Goal: Book appointment/travel/reservation

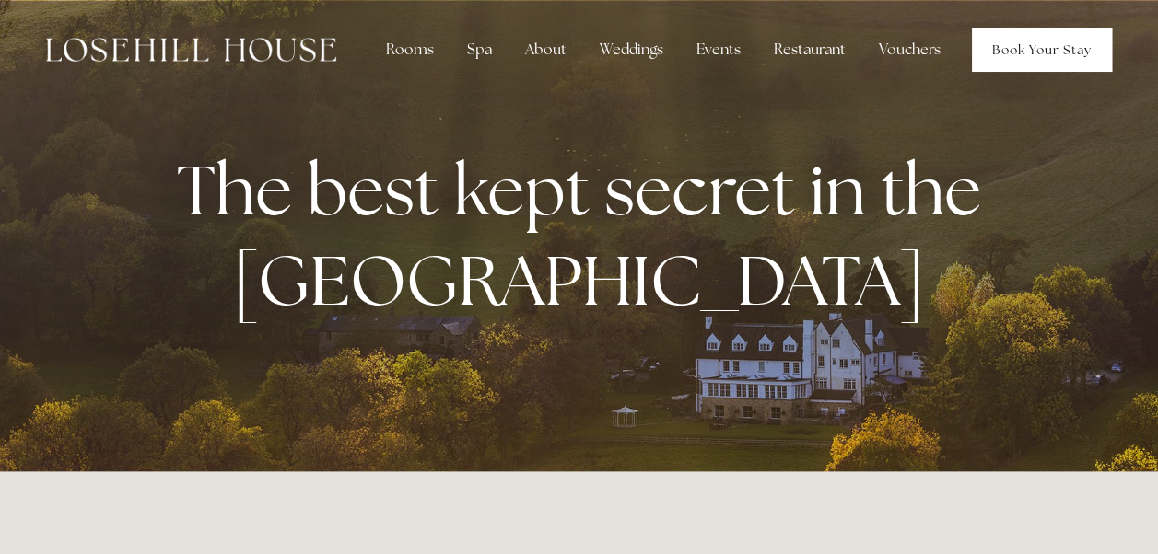
click at [1007, 52] on link "Book Your Stay" at bounding box center [1042, 50] width 140 height 44
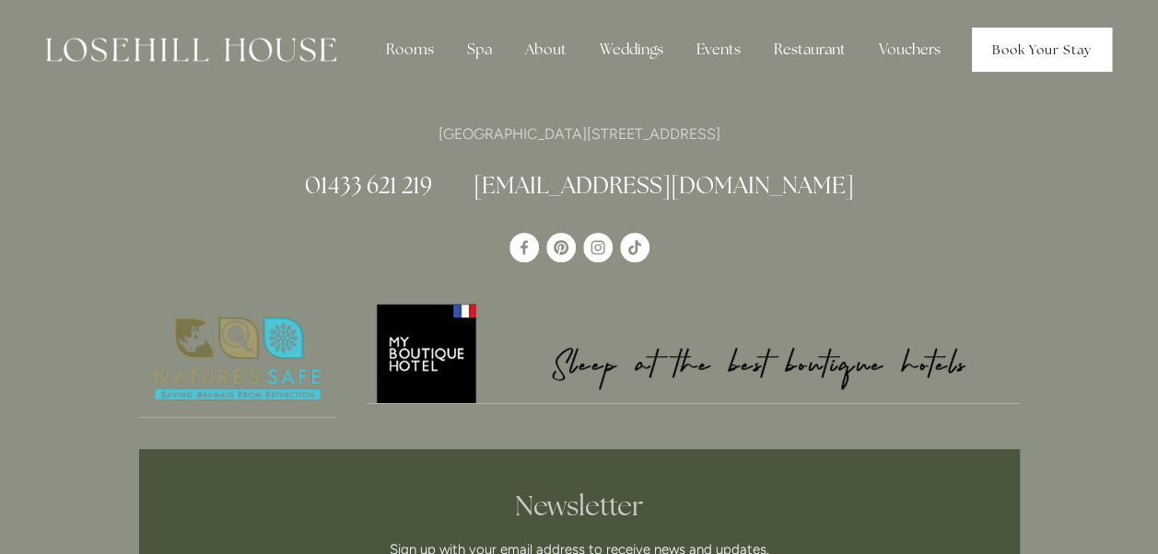
click at [1032, 44] on link "Book Your Stay" at bounding box center [1042, 50] width 140 height 44
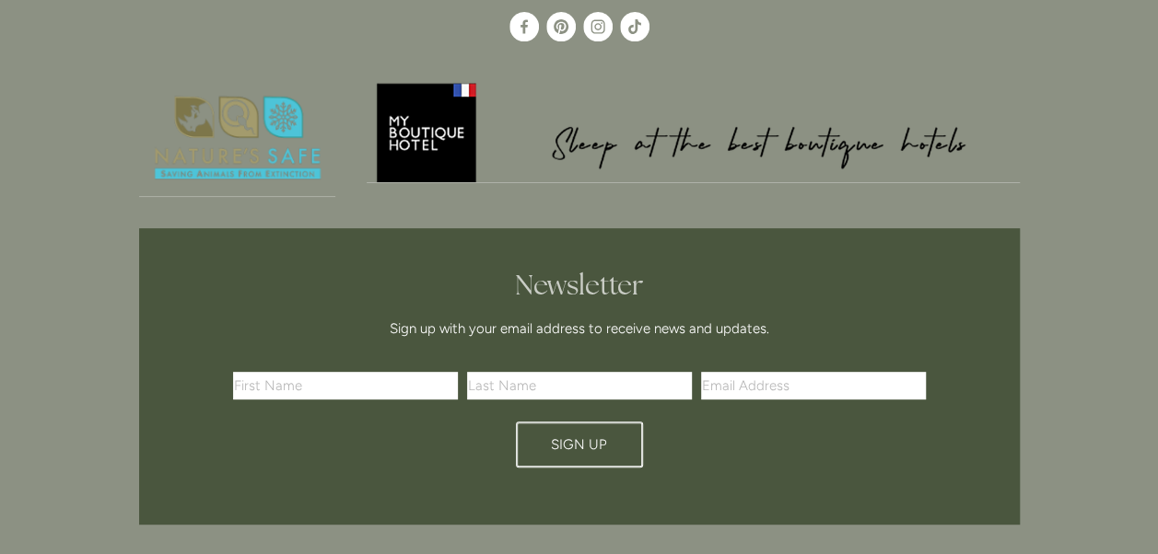
scroll to position [276, 0]
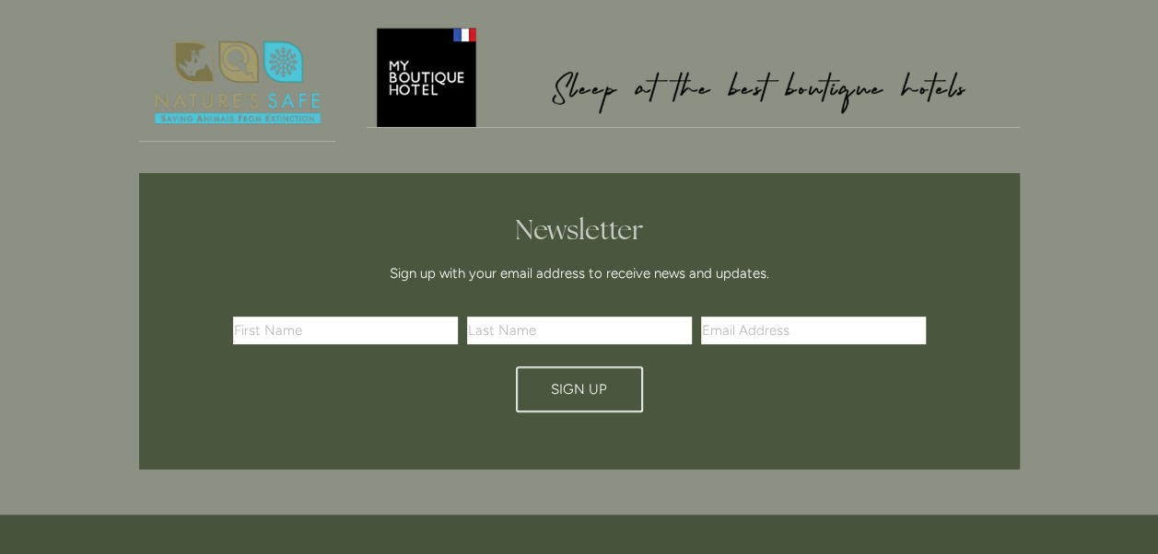
click at [850, 224] on h2 "Newsletter" at bounding box center [579, 230] width 680 height 33
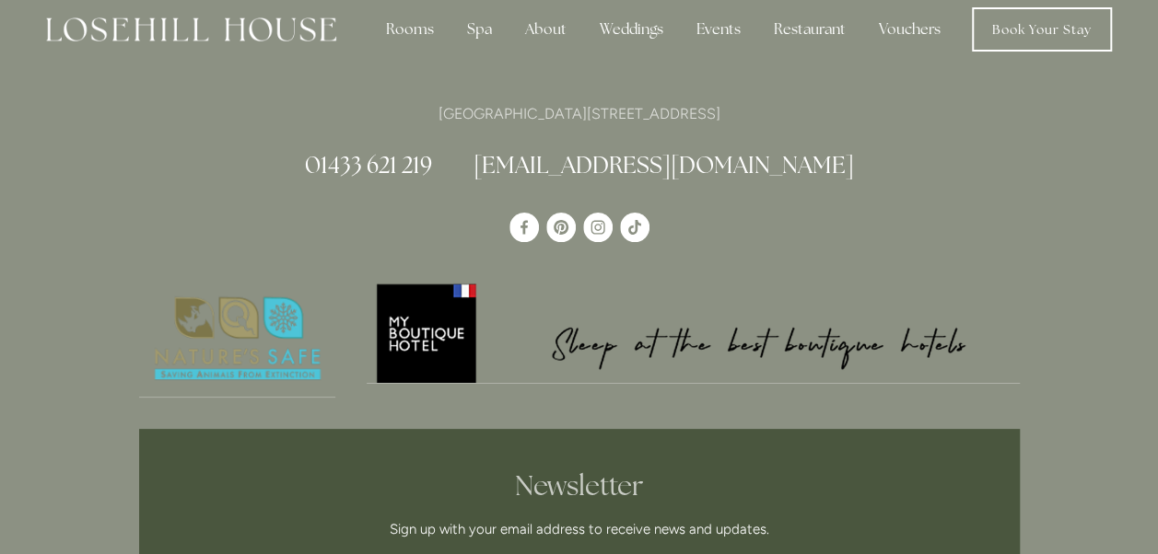
scroll to position [0, 0]
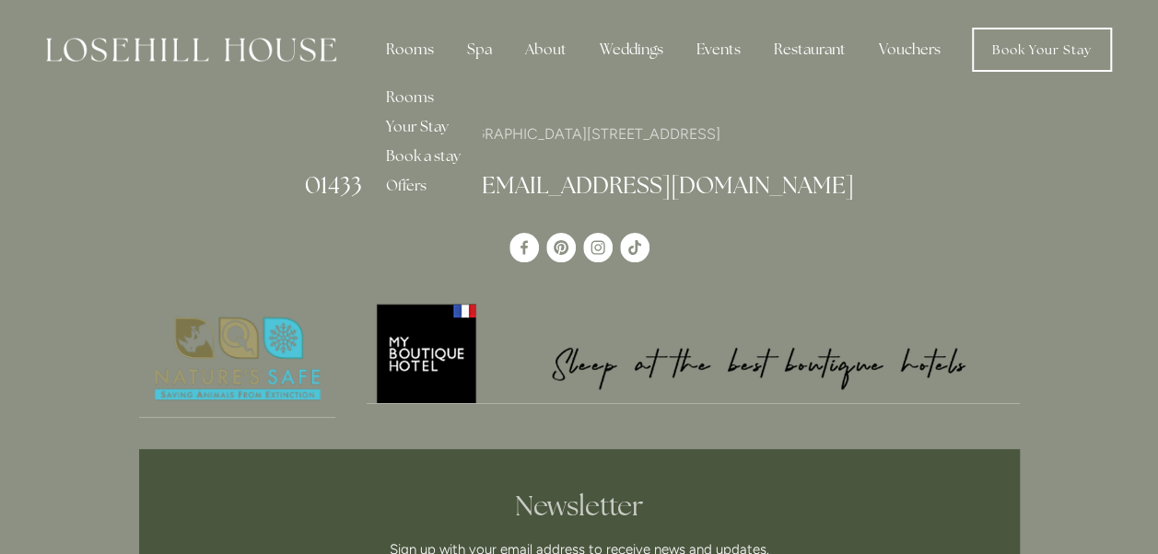
click at [409, 52] on div "Rooms" at bounding box center [409, 49] width 77 height 37
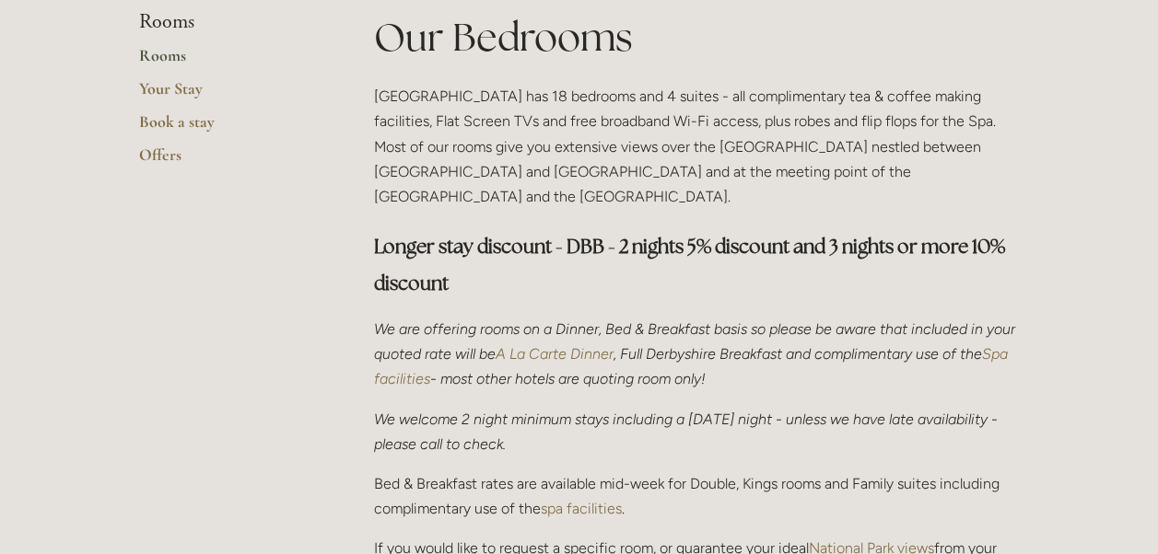
scroll to position [460, 0]
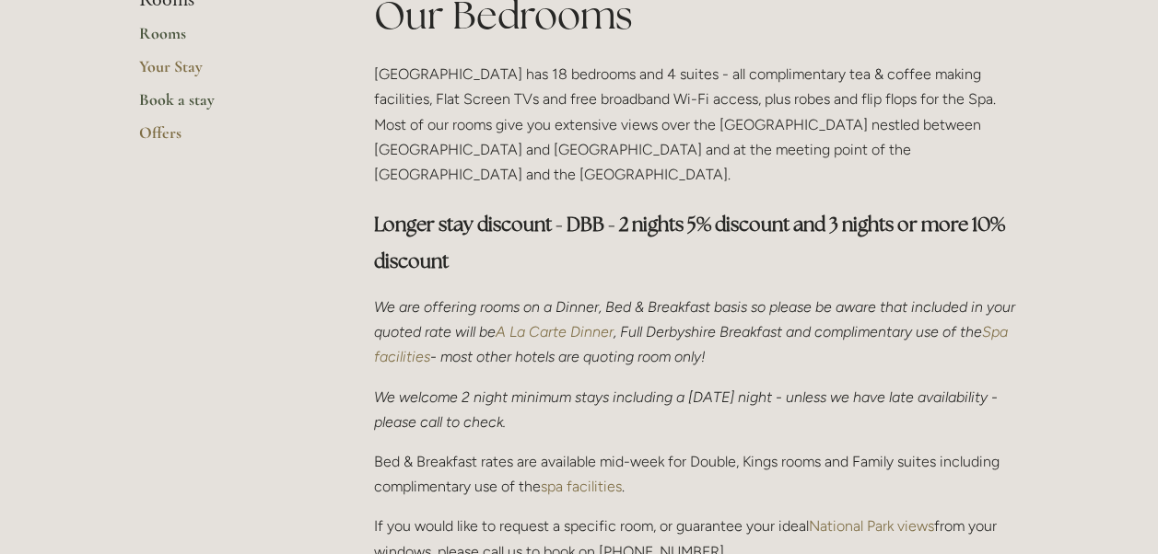
click at [179, 98] on link "Book a stay" at bounding box center [227, 105] width 176 height 33
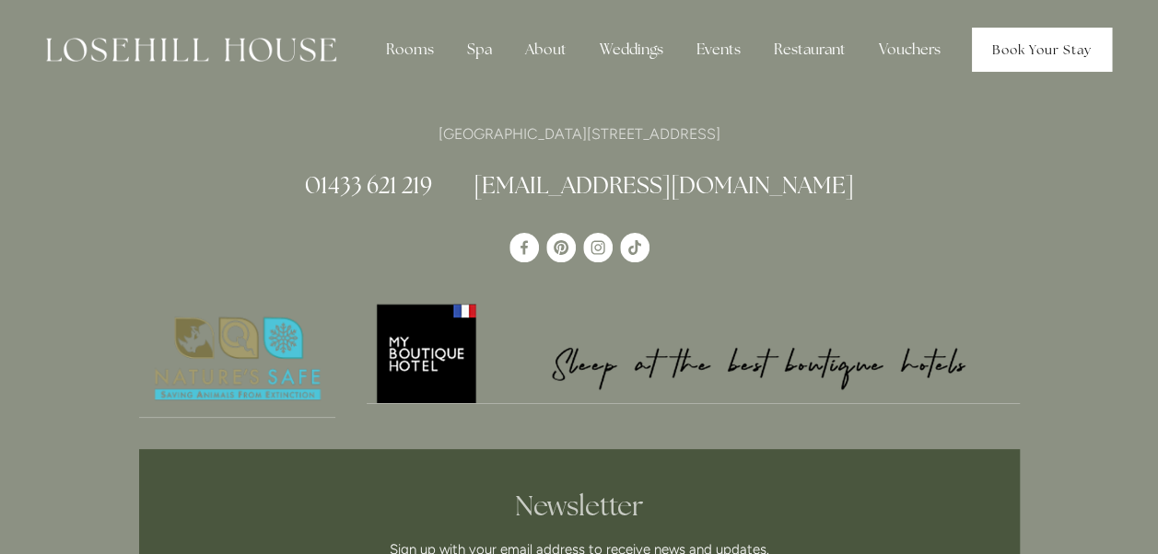
click at [1019, 46] on link "Book Your Stay" at bounding box center [1042, 50] width 140 height 44
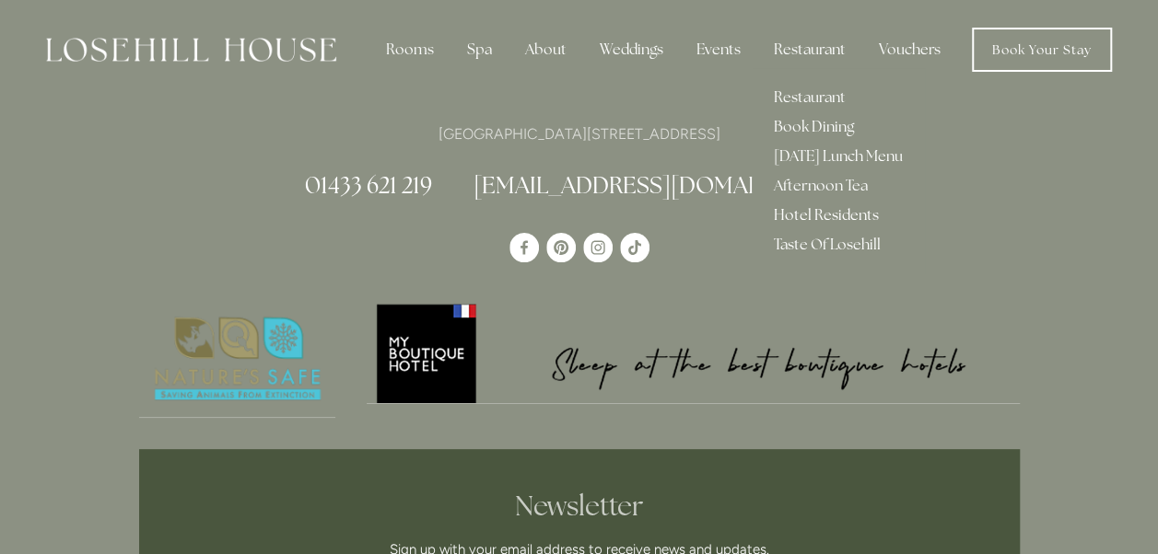
click at [796, 212] on link "Hotel Residents" at bounding box center [837, 215] width 173 height 29
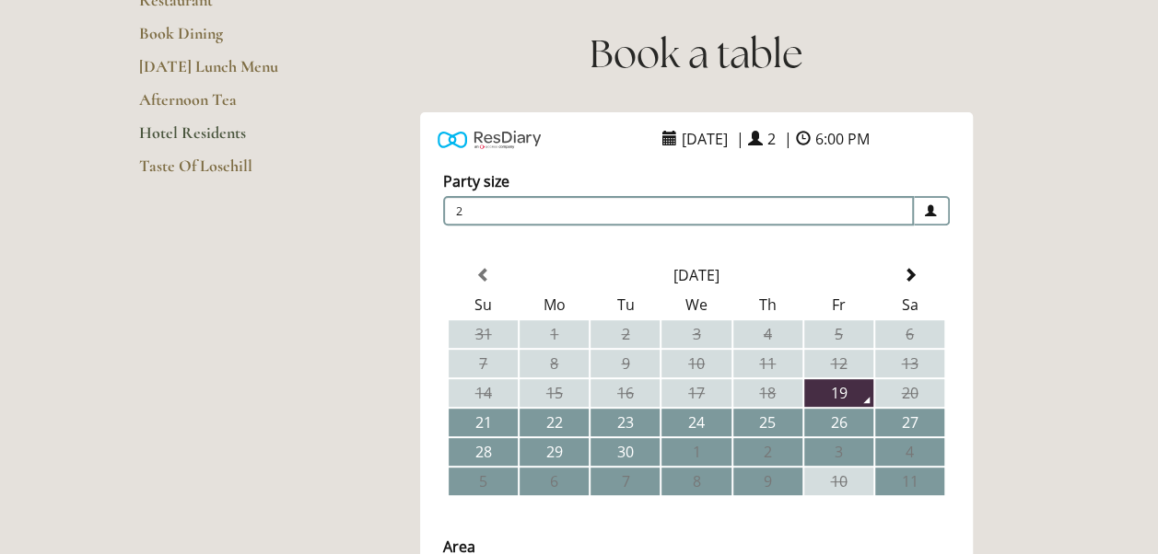
scroll to position [276, 0]
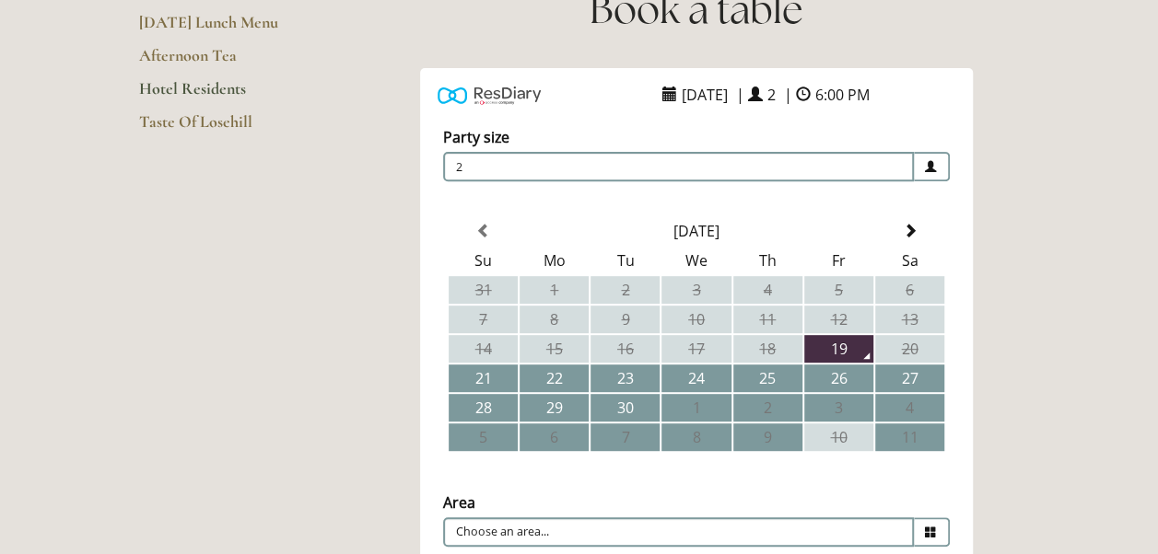
click at [843, 343] on td "19" at bounding box center [838, 349] width 69 height 28
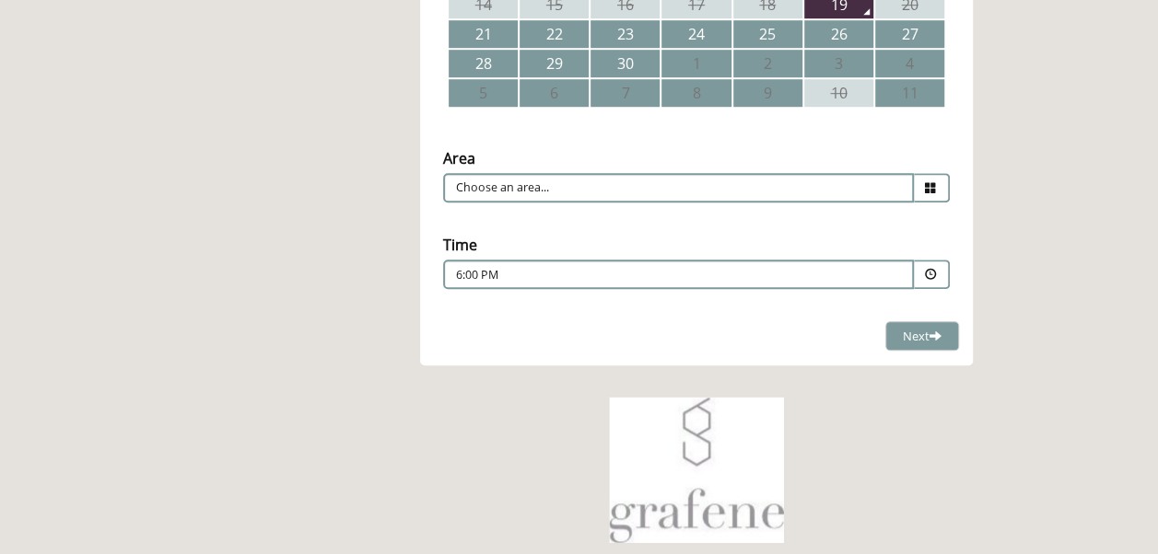
scroll to position [645, 0]
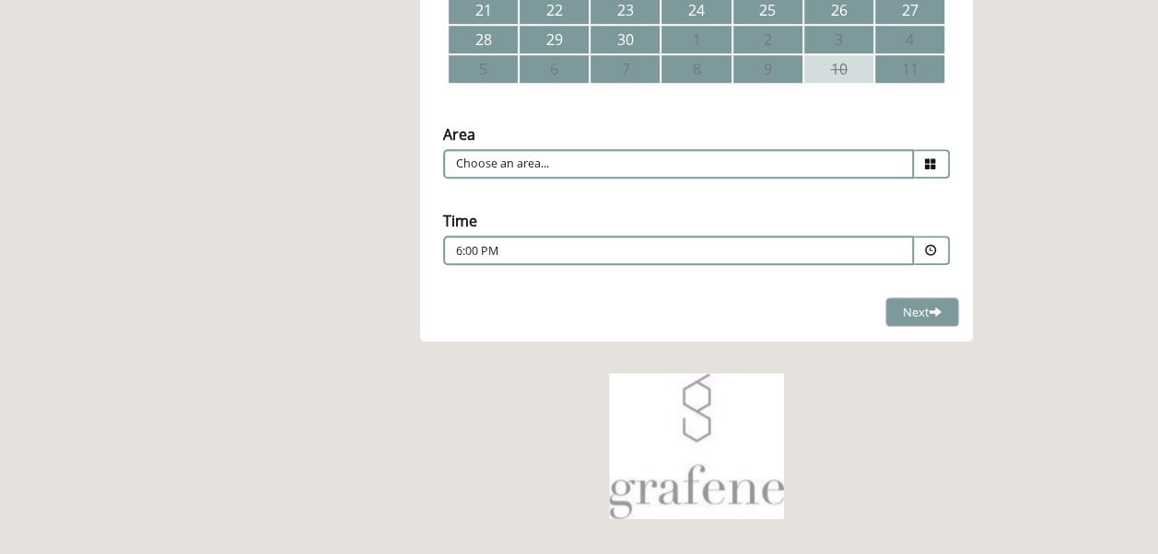
click at [925, 161] on icon at bounding box center [931, 164] width 12 height 12
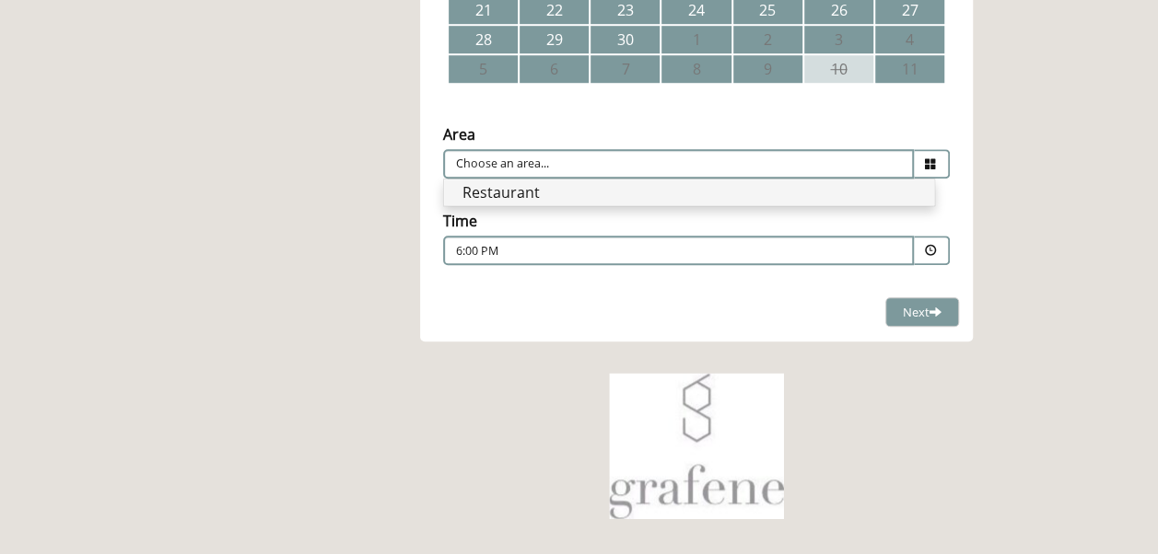
click at [820, 192] on li "Restaurant" at bounding box center [689, 193] width 490 height 26
type input "Restaurant"
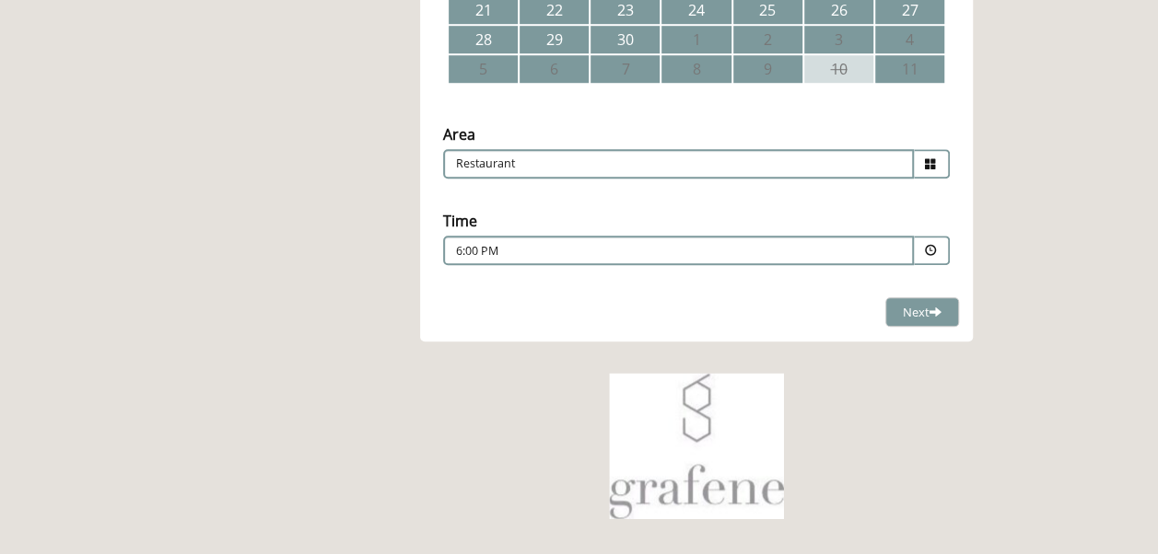
click at [799, 257] on div "6:00 PM Combined Shape Join Standby List" at bounding box center [678, 255] width 445 height 25
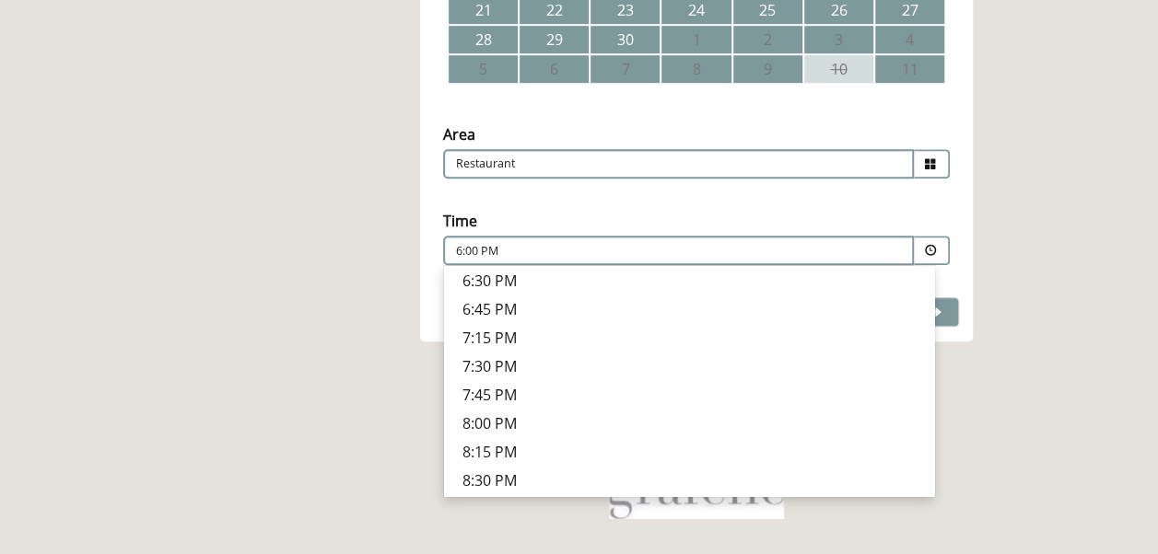
scroll to position [0, 0]
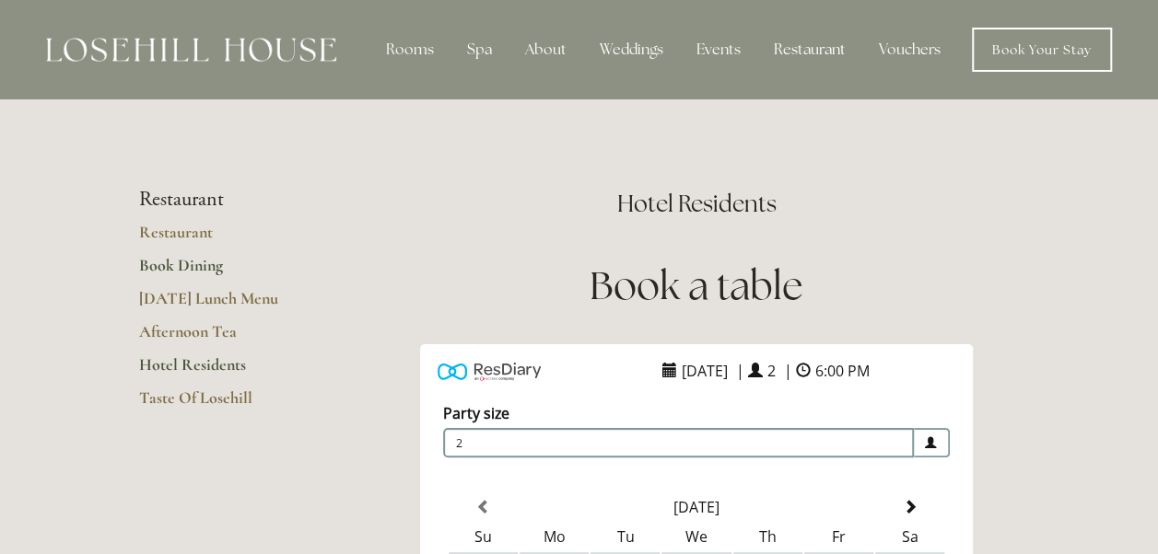
click at [184, 266] on link "Book Dining" at bounding box center [227, 271] width 176 height 33
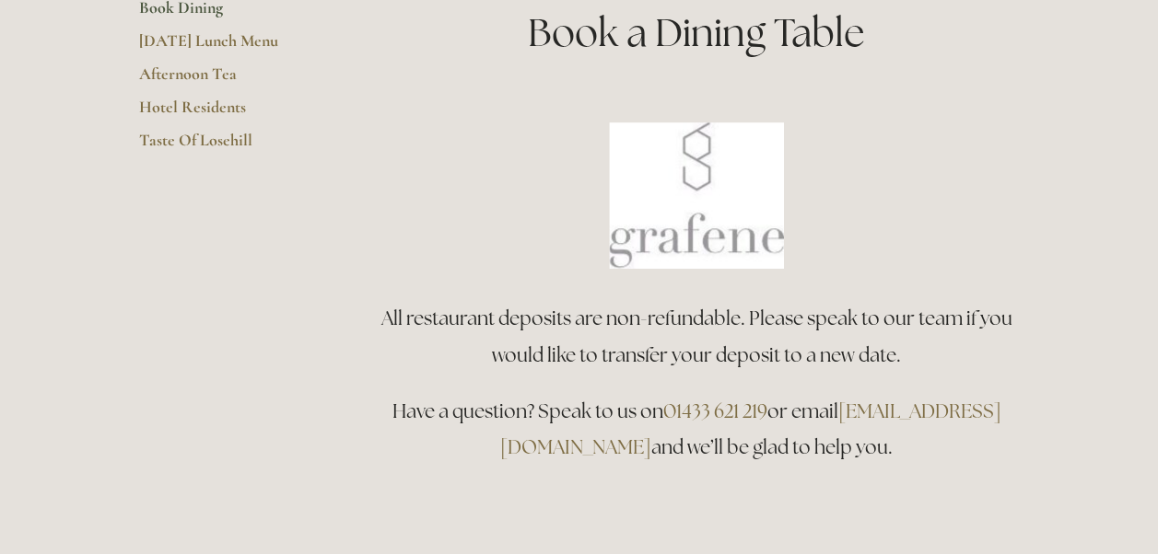
scroll to position [368, 0]
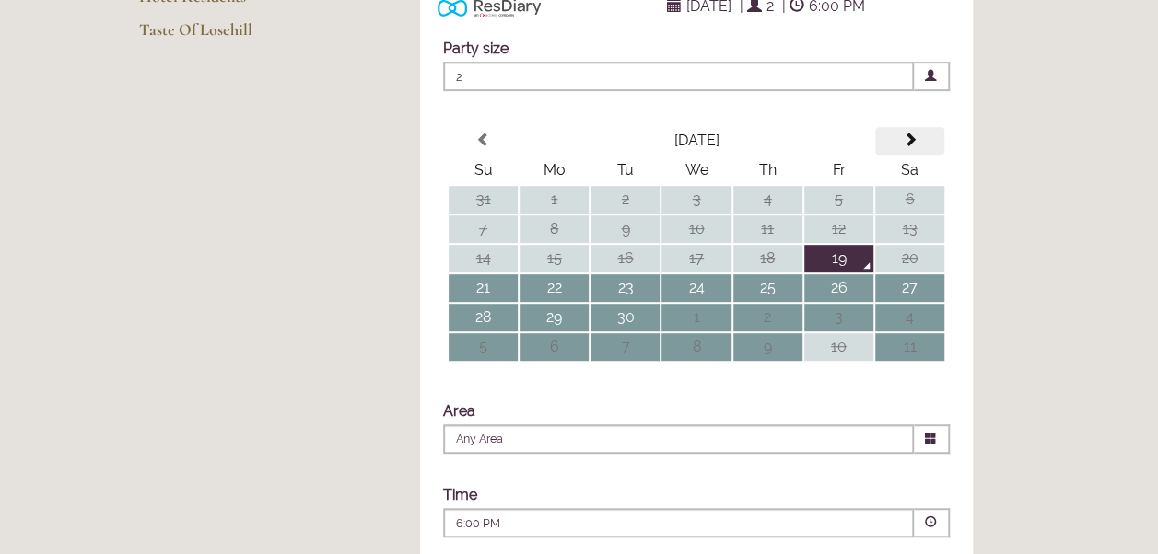
click at [910, 147] on span at bounding box center [909, 140] width 15 height 15
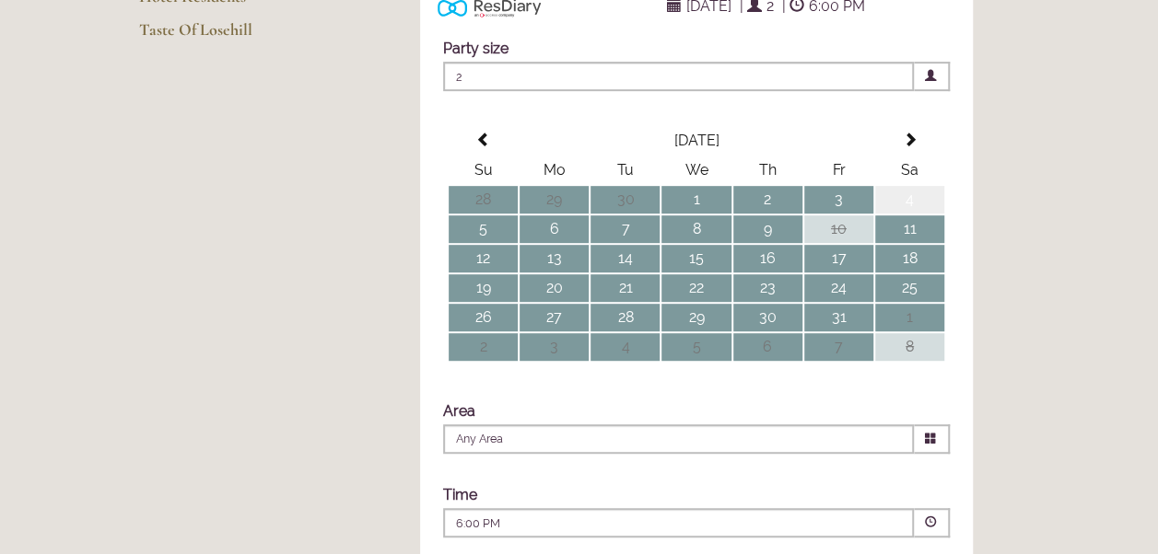
click at [910, 214] on td "4" at bounding box center [909, 200] width 69 height 28
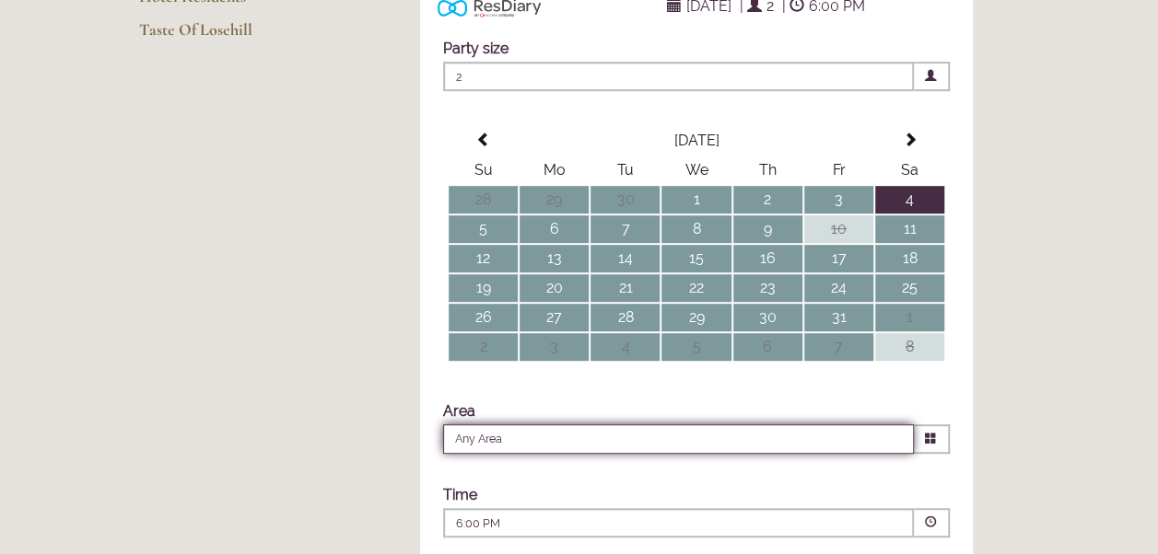
click at [878, 454] on input "Any Area" at bounding box center [678, 439] width 471 height 29
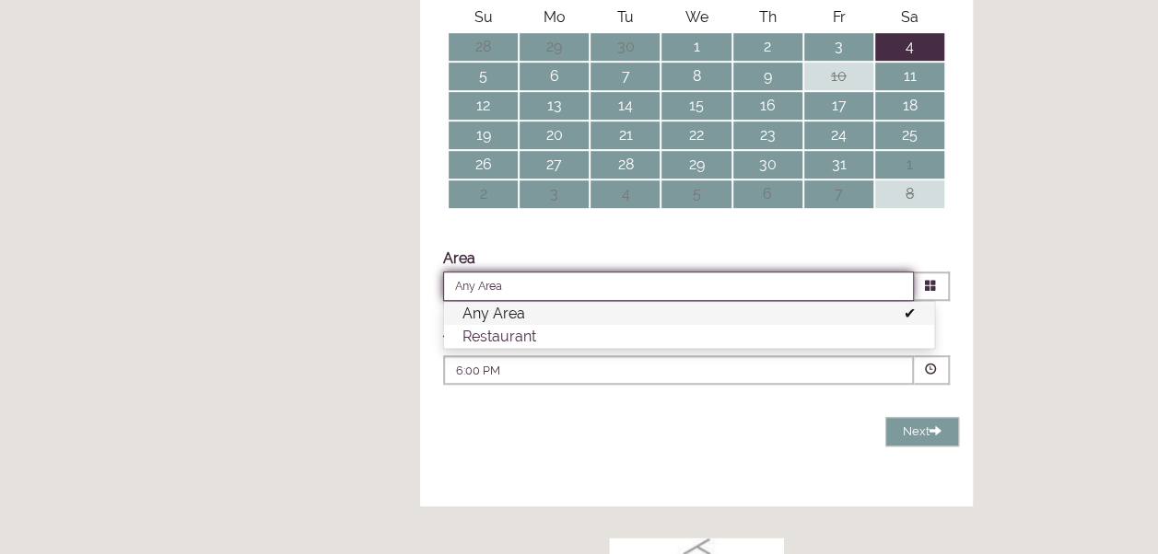
scroll to position [553, 0]
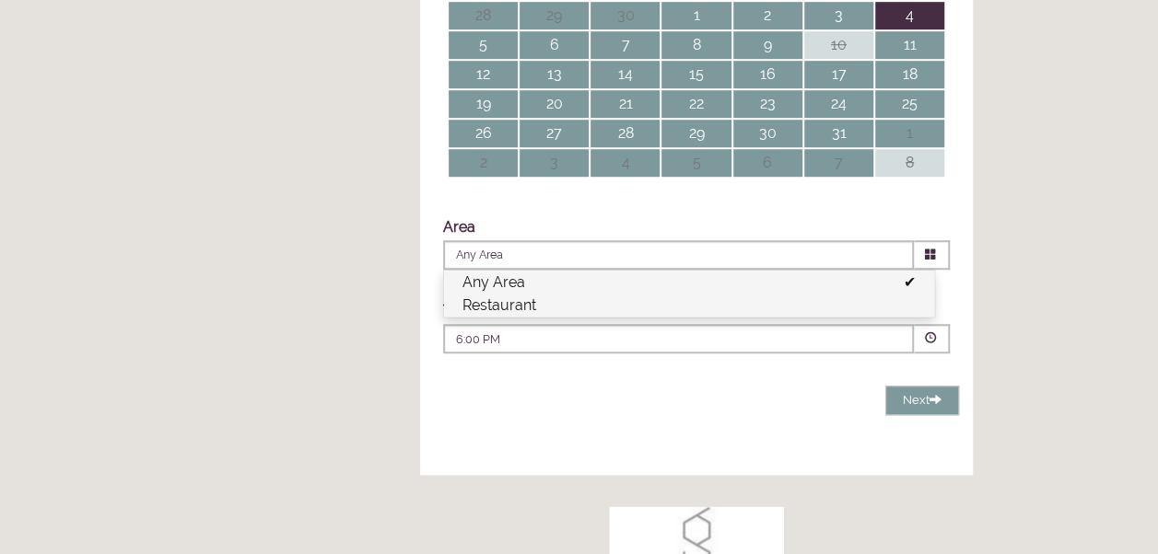
click at [591, 317] on li "Restaurant" at bounding box center [689, 305] width 490 height 23
type input "Restaurant"
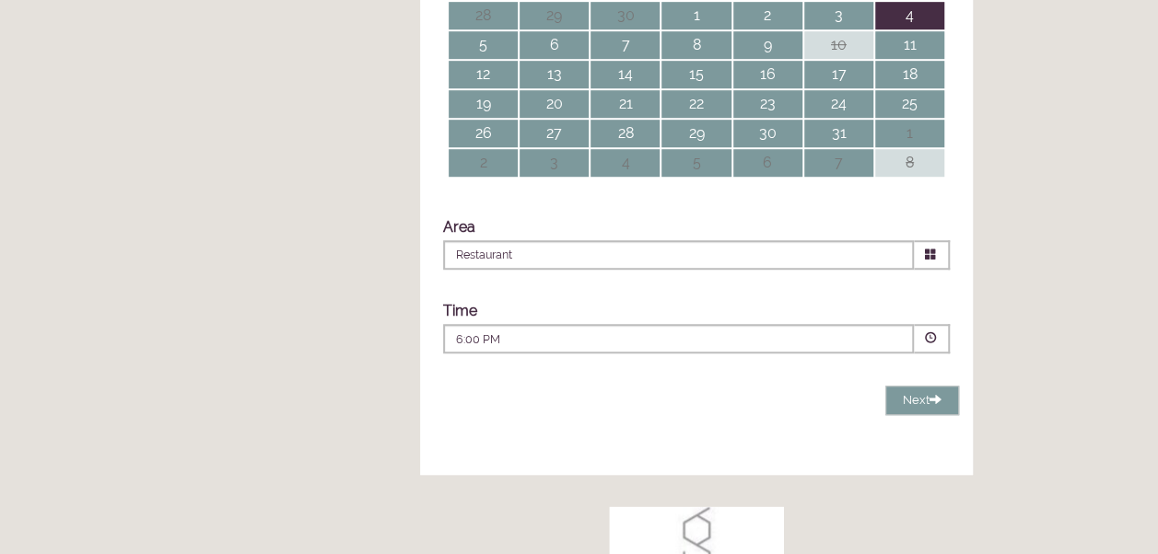
click at [733, 348] on p "6:00 PM" at bounding box center [622, 340] width 333 height 17
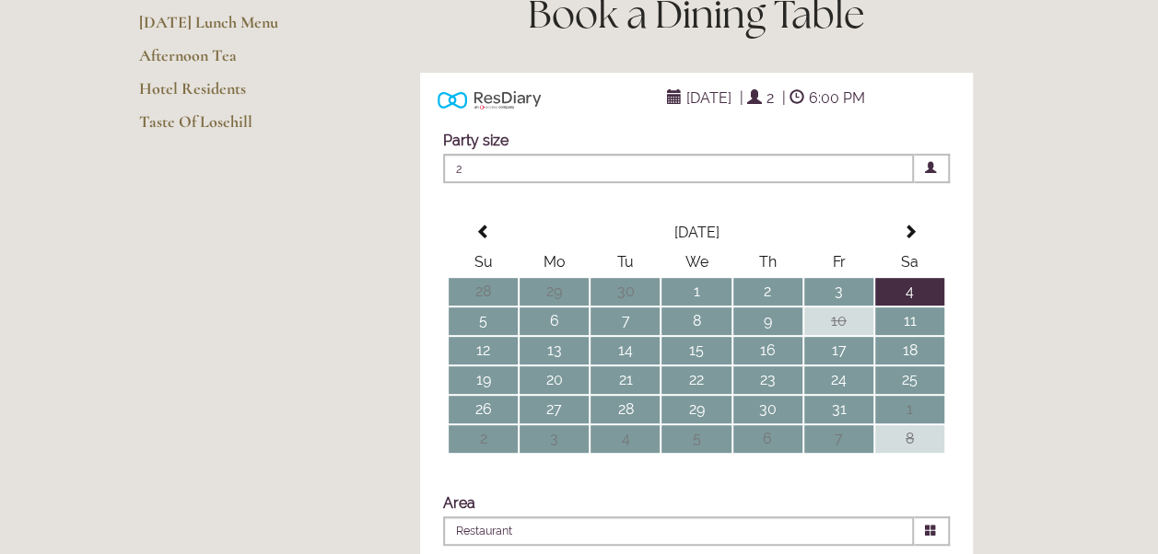
scroll to position [0, 0]
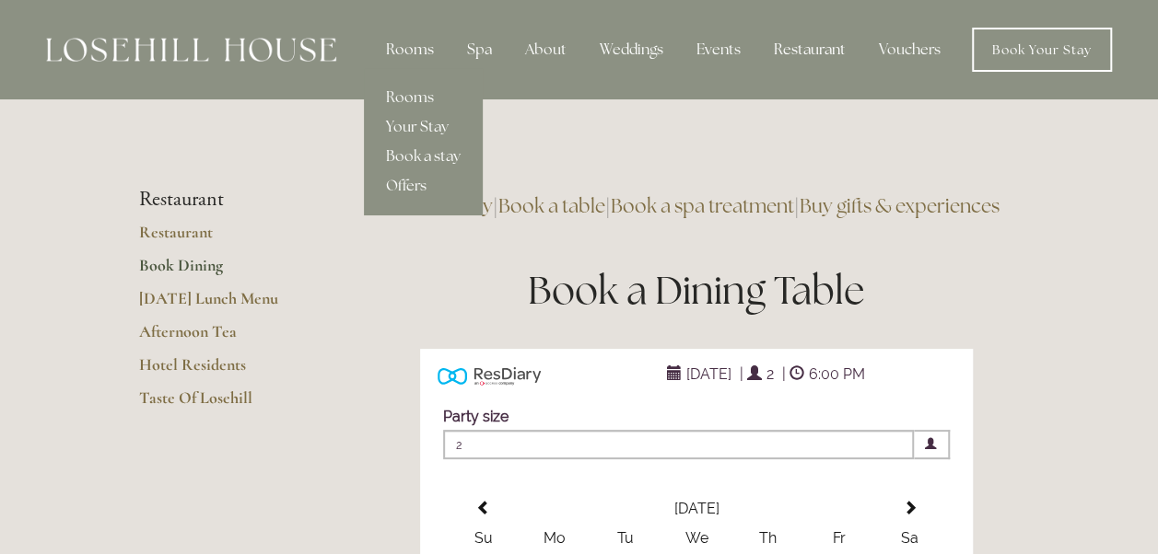
click at [416, 48] on div "Rooms" at bounding box center [409, 49] width 77 height 37
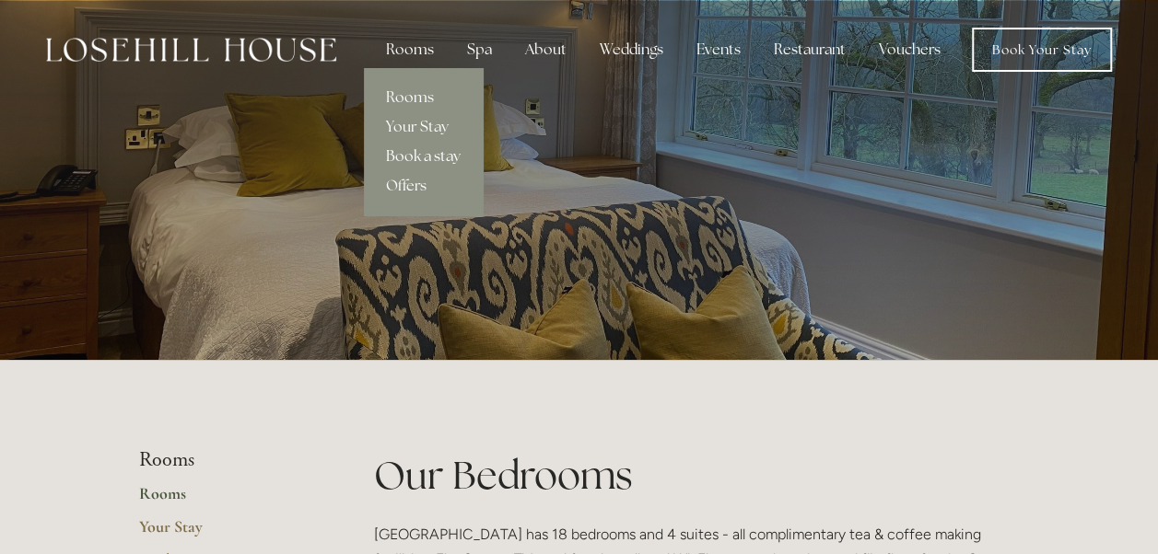
click at [416, 155] on link "Book a stay" at bounding box center [423, 156] width 119 height 29
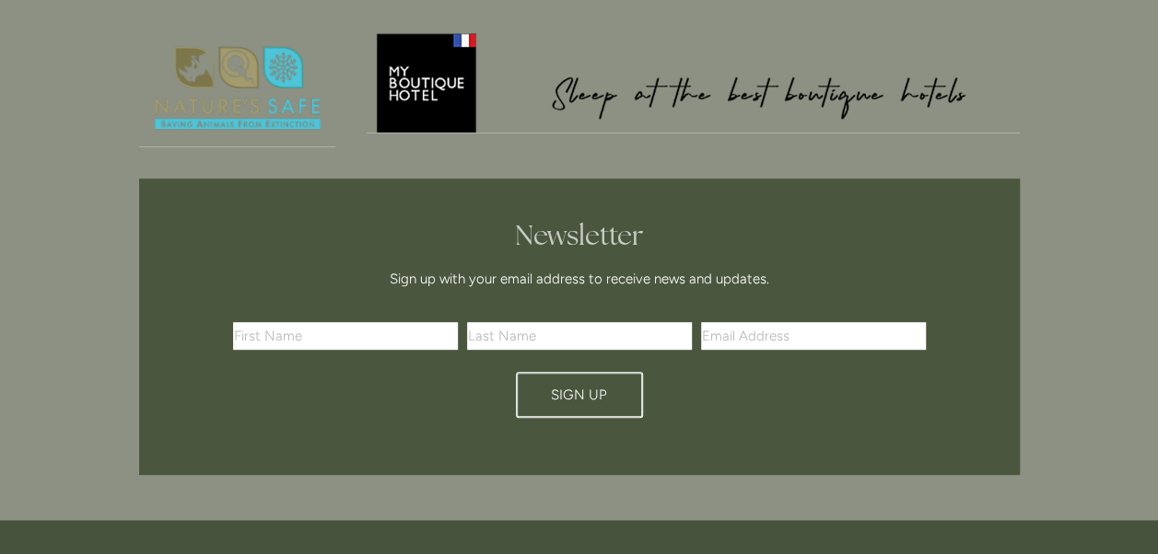
scroll to position [276, 0]
